Goal: Task Accomplishment & Management: Manage account settings

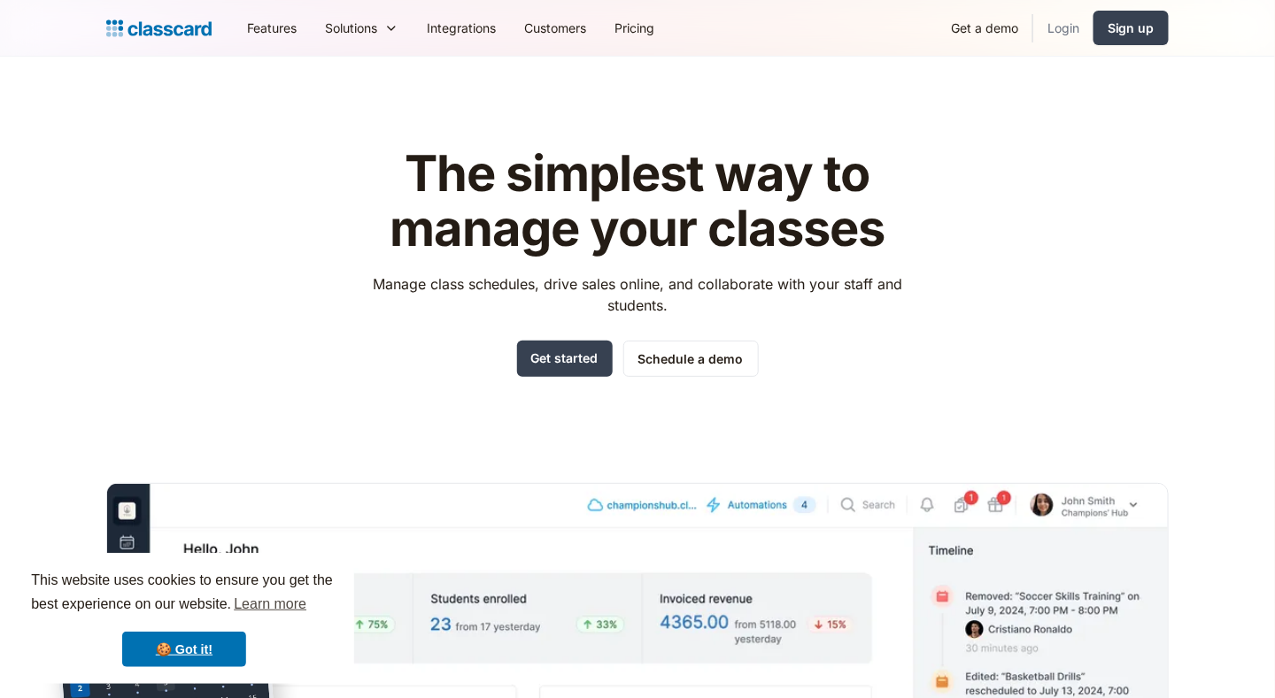
click at [1067, 34] on link "Login" at bounding box center [1063, 28] width 60 height 40
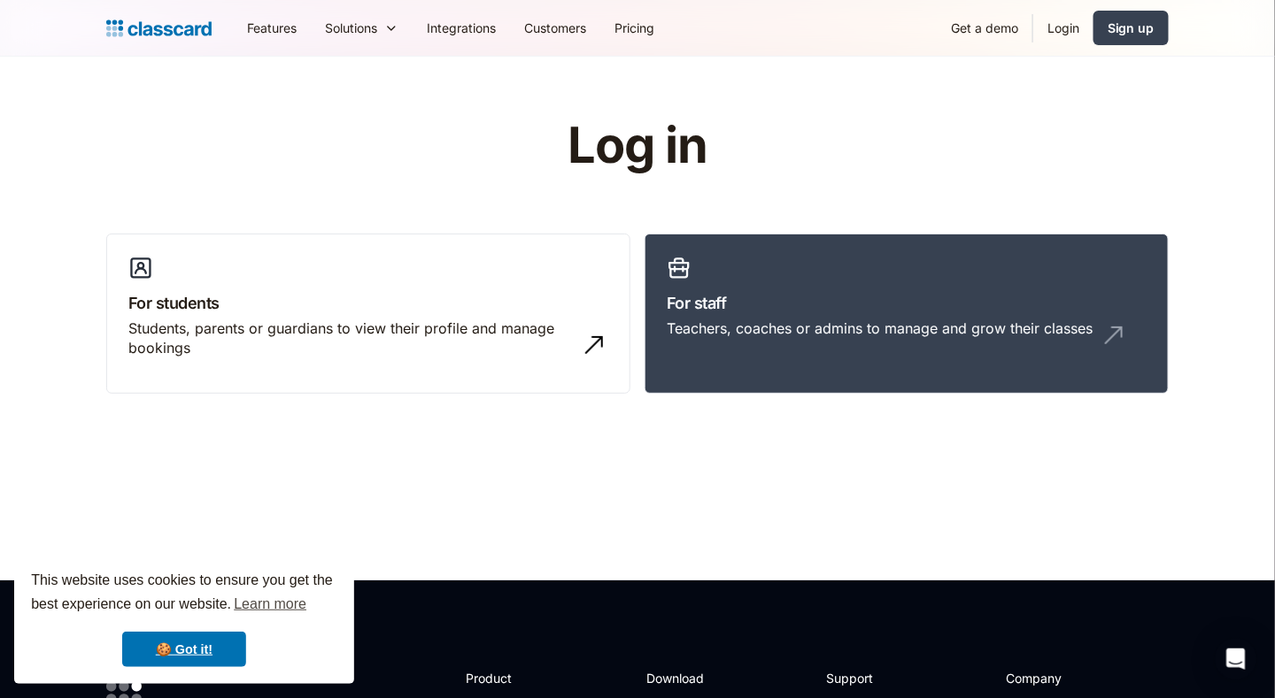
click at [1066, 30] on link "Login" at bounding box center [1063, 28] width 60 height 40
click at [1024, 328] on div "Teachers, coaches or admins to manage and grow their classes" at bounding box center [879, 328] width 426 height 19
